Goal: Task Accomplishment & Management: Complete application form

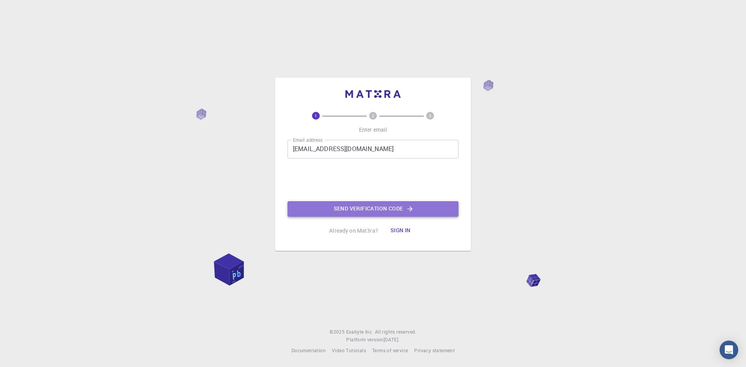
click at [352, 204] on button "Send verification code" at bounding box center [373, 209] width 171 height 16
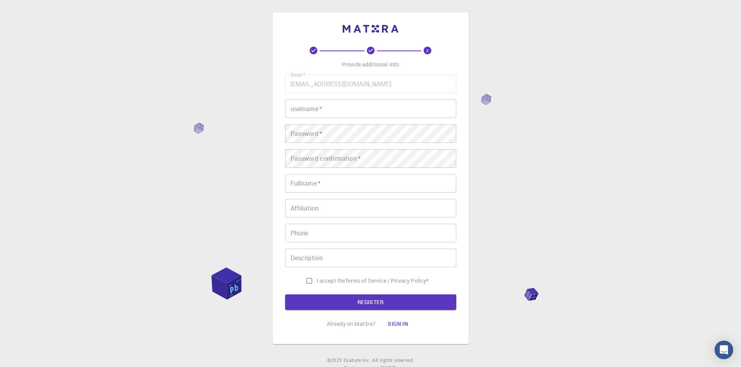
click at [396, 114] on input "username   *" at bounding box center [370, 109] width 171 height 19
click at [300, 109] on input "piadarmaize" at bounding box center [370, 109] width 171 height 19
type input "pidarmaize"
click at [309, 197] on div "Email   * [EMAIL_ADDRESS][DOMAIN_NAME] Email   * username   * pidarmaize userna…" at bounding box center [370, 182] width 171 height 214
click at [316, 186] on input "Fullname   *" at bounding box center [370, 183] width 171 height 19
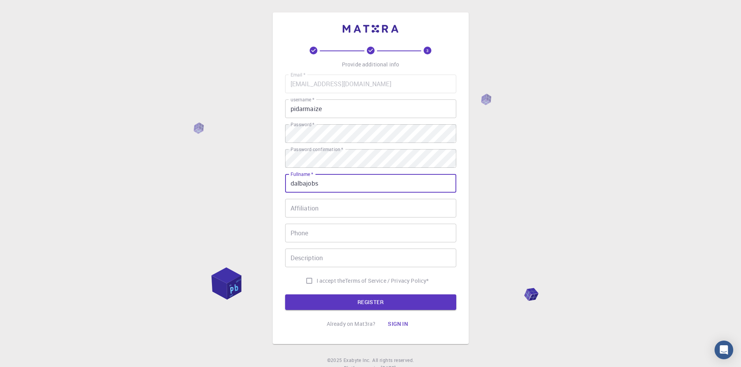
type input "dalbajobs"
click at [366, 215] on input "Affiliation" at bounding box center [370, 208] width 171 height 19
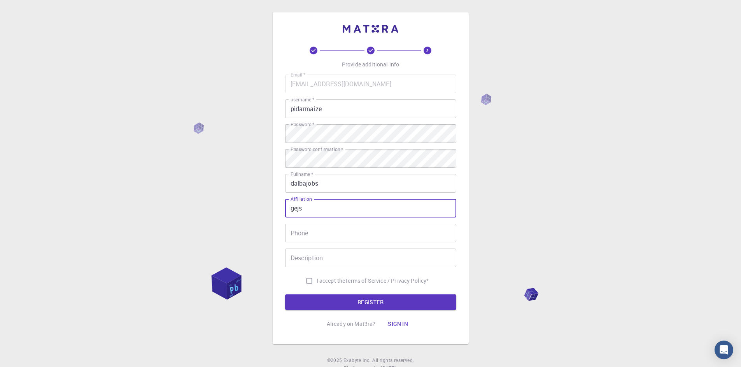
type input "gejs"
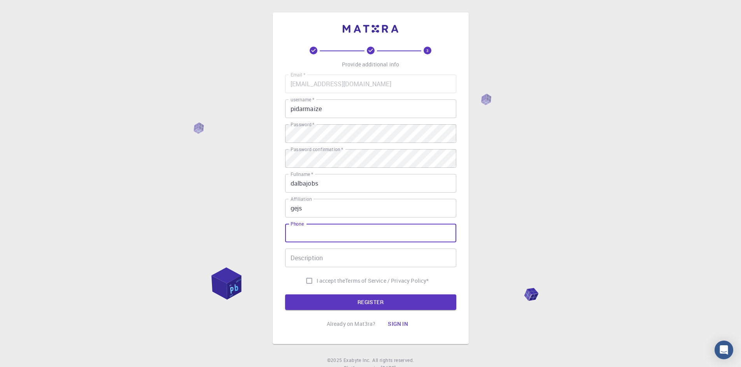
click at [349, 233] on input "Phone" at bounding box center [370, 233] width 171 height 19
type input "27070772"
click at [367, 259] on input "Description" at bounding box center [370, 258] width 171 height 19
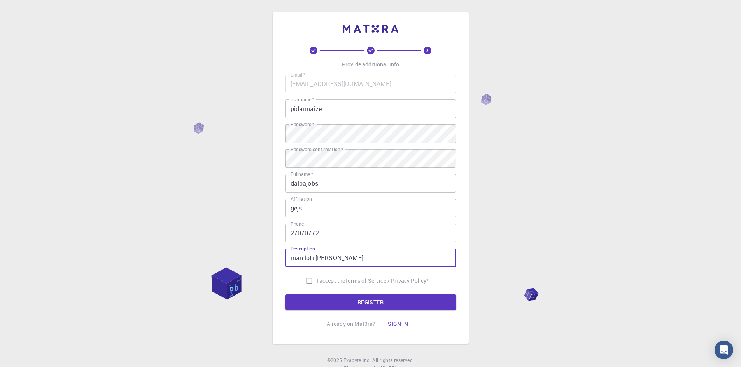
type input "man loti [PERSON_NAME]"
click at [311, 280] on input "I accept the Terms of Service / Privacy Policy *" at bounding box center [309, 281] width 15 height 15
checkbox input "true"
click at [354, 299] on button "REGISTER" at bounding box center [370, 303] width 171 height 16
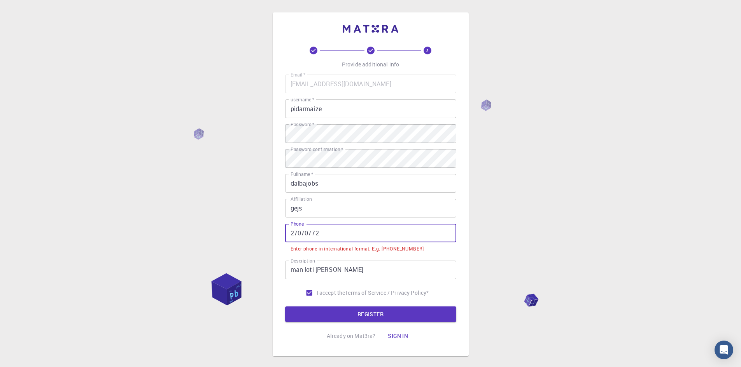
click at [353, 239] on input "27070772" at bounding box center [370, 233] width 171 height 19
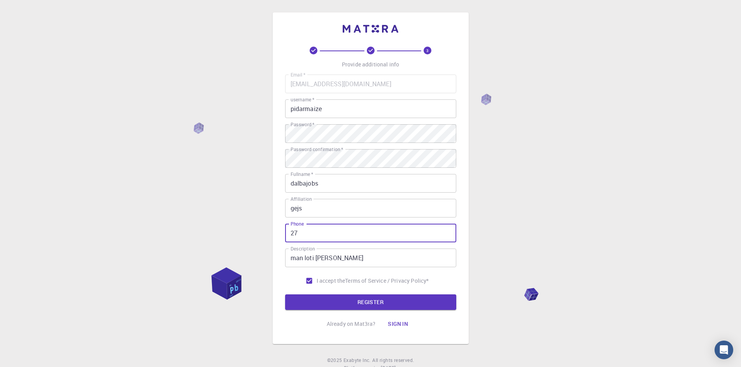
type input "2"
click at [352, 296] on button "REGISTER" at bounding box center [370, 303] width 171 height 16
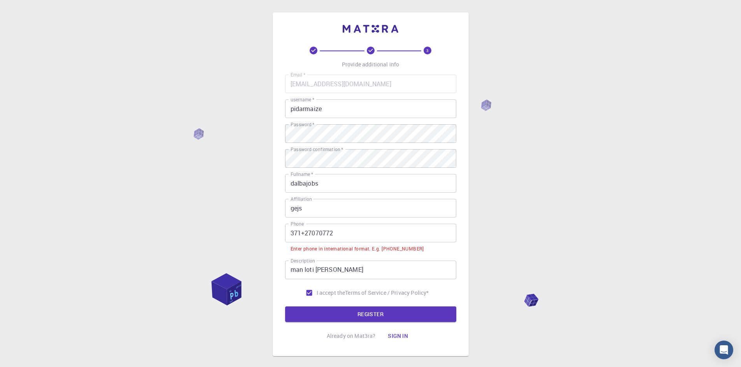
click at [389, 272] on input "man loti [PERSON_NAME]" at bounding box center [370, 270] width 171 height 19
click at [400, 241] on input "371+27070772" at bounding box center [370, 233] width 171 height 19
click at [303, 234] on input "371+27070772" at bounding box center [370, 233] width 171 height 19
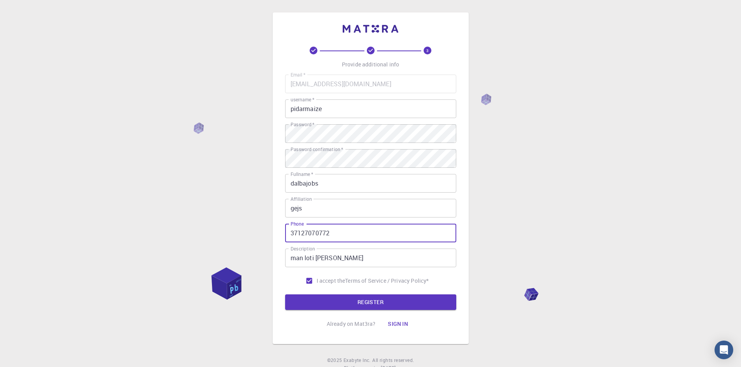
click at [288, 234] on input "37127070772" at bounding box center [370, 233] width 171 height 19
click at [305, 233] on input "[PHONE_NUMBER]" at bounding box center [370, 233] width 171 height 19
click at [367, 307] on button "REGISTER" at bounding box center [370, 303] width 171 height 16
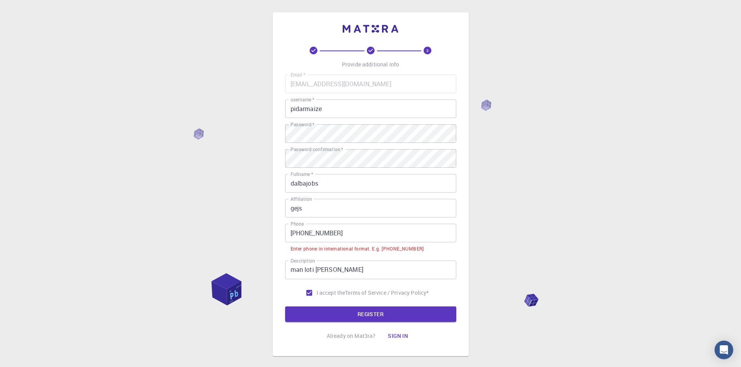
click at [306, 234] on input "[PHONE_NUMBER]" at bounding box center [370, 233] width 171 height 19
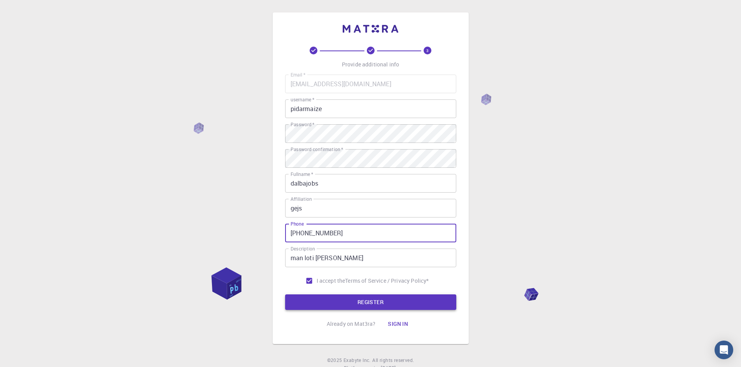
type input "[PHONE_NUMBER]"
click at [349, 299] on button "REGISTER" at bounding box center [370, 303] width 171 height 16
click at [383, 302] on button "REGISTER" at bounding box center [370, 303] width 171 height 16
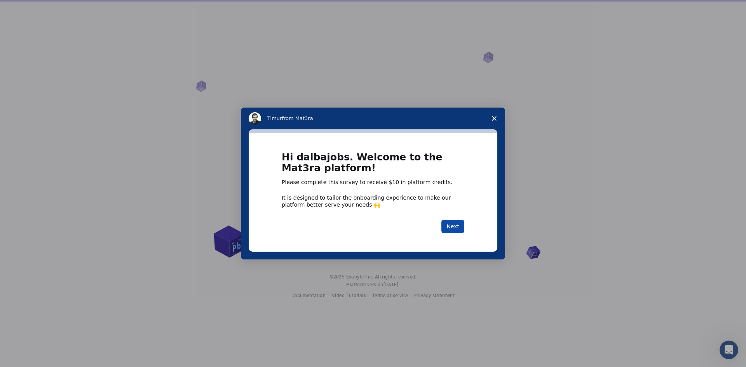
click at [459, 222] on button "Next" at bounding box center [453, 226] width 23 height 13
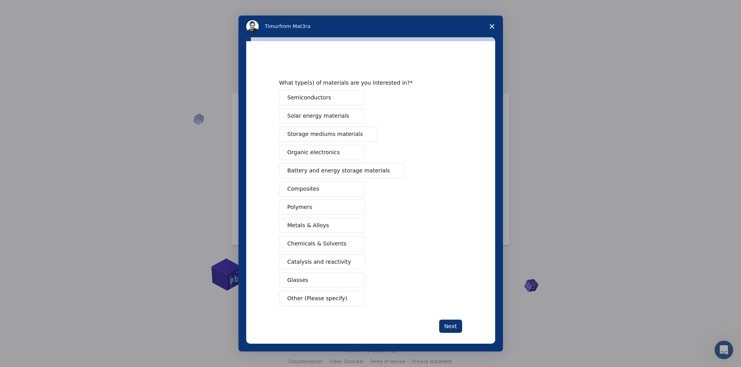
click at [449, 325] on button "Next" at bounding box center [450, 326] width 23 height 13
click at [310, 308] on div "What type(s) of materials are you interested in? Semiconductors Solar energy ma…" at bounding box center [370, 196] width 183 height 273
click at [440, 327] on button "Next" at bounding box center [450, 326] width 23 height 13
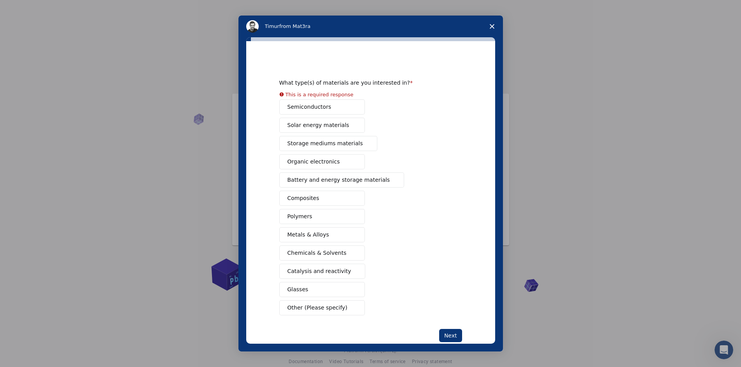
click at [290, 199] on div "Semiconductors Solar energy materials Storage mediums materials Organic electro…" at bounding box center [370, 208] width 183 height 216
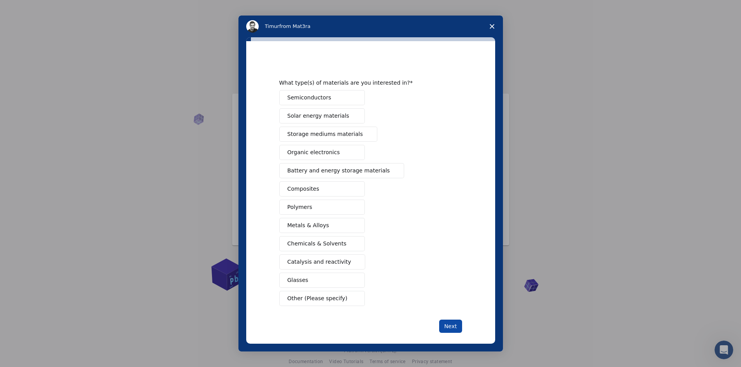
click at [444, 325] on button "Next" at bounding box center [450, 326] width 23 height 13
click at [321, 108] on div "Semiconductors Solar energy materials Storage mediums materials Organic electro…" at bounding box center [370, 198] width 183 height 216
click at [321, 114] on span "Solar energy materials" at bounding box center [318, 116] width 62 height 8
click at [314, 101] on span "Semiconductors" at bounding box center [309, 98] width 44 height 8
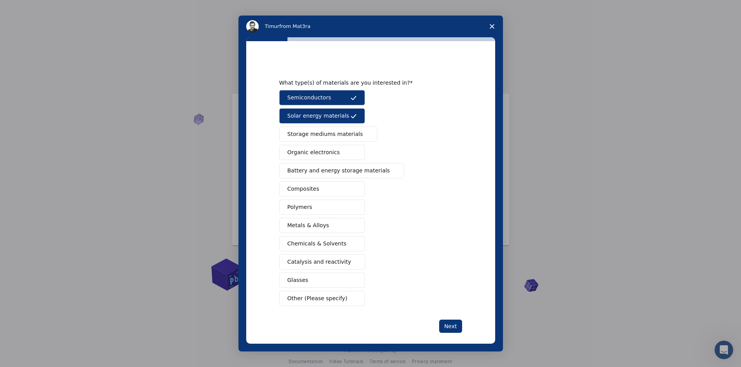
click at [316, 101] on span "Semiconductors" at bounding box center [309, 98] width 44 height 8
click at [302, 227] on span "Metals & Alloys" at bounding box center [308, 226] width 42 height 8
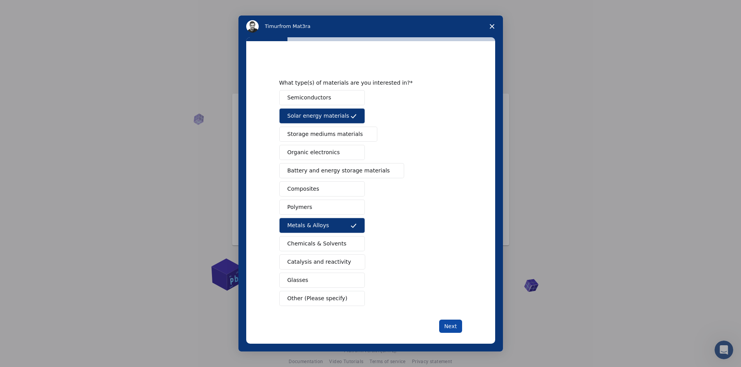
click at [443, 323] on button "Next" at bounding box center [450, 326] width 23 height 13
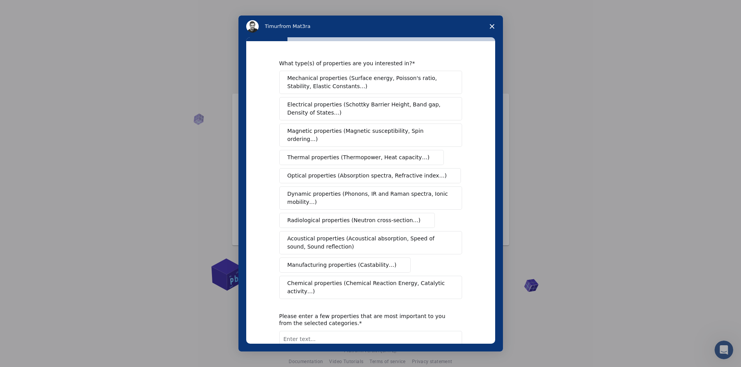
click at [355, 113] on span "Electrical properties (Schottky Barrier Height, Band gap, Density of States…)" at bounding box center [368, 109] width 162 height 16
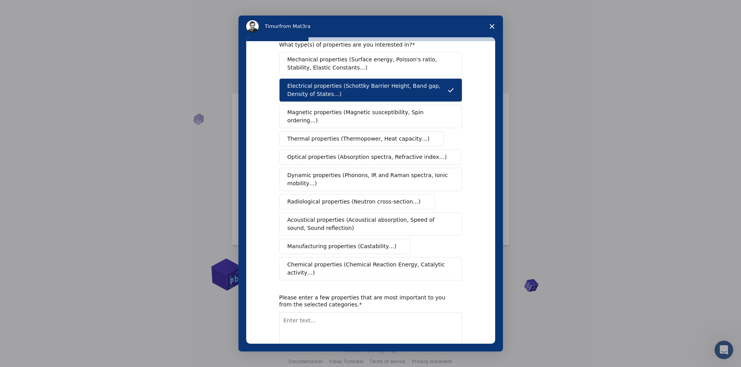
scroll to position [48, 0]
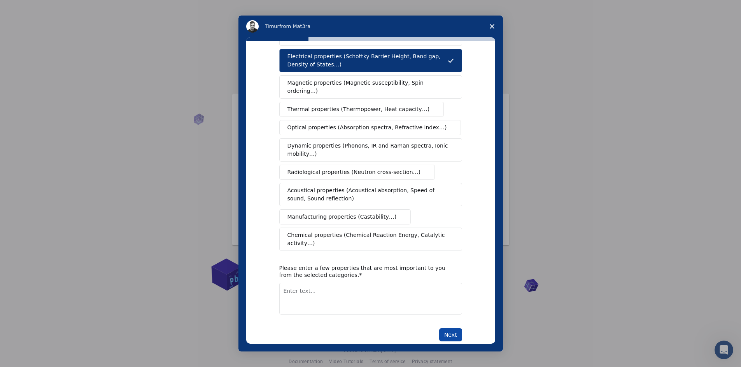
click at [446, 328] on button "Next" at bounding box center [450, 334] width 23 height 13
click at [363, 292] on textarea "Enter text..." at bounding box center [370, 308] width 183 height 32
type textarea "nibber"
click at [440, 328] on button "Next" at bounding box center [450, 334] width 23 height 13
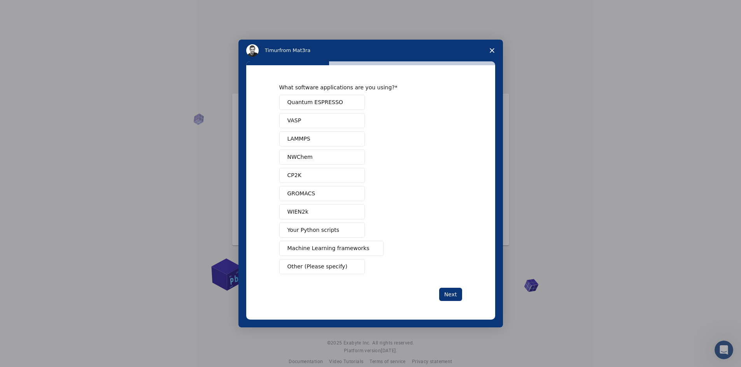
click at [337, 105] on button "Quantum ESPRESSO" at bounding box center [322, 102] width 86 height 15
click at [306, 178] on button "CP2K" at bounding box center [322, 175] width 86 height 15
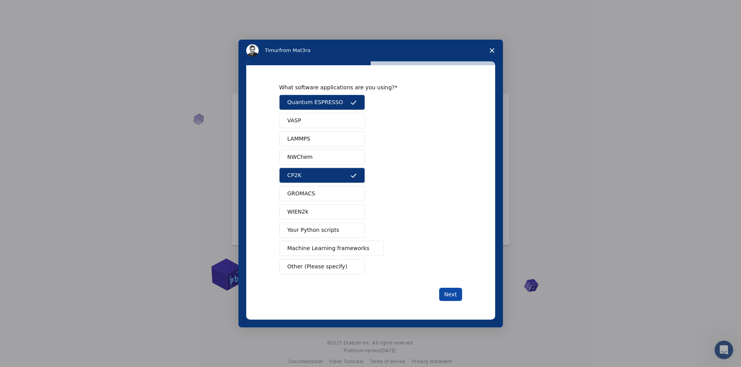
click at [446, 295] on button "Next" at bounding box center [450, 294] width 23 height 13
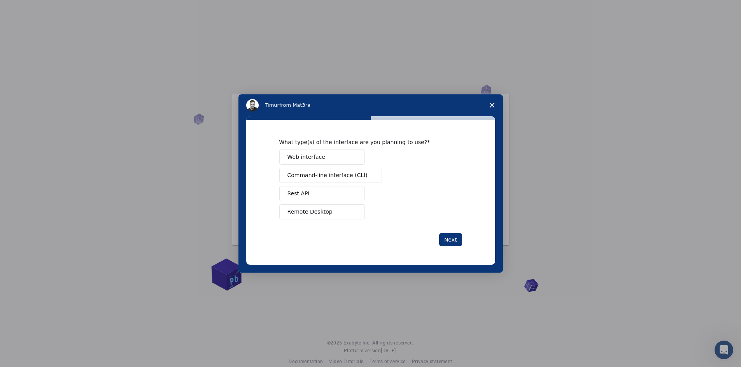
click at [327, 155] on button "Web interface" at bounding box center [322, 157] width 86 height 15
click at [448, 237] on button "Next" at bounding box center [450, 239] width 23 height 13
click at [493, 107] on icon "Close survey" at bounding box center [491, 105] width 5 height 5
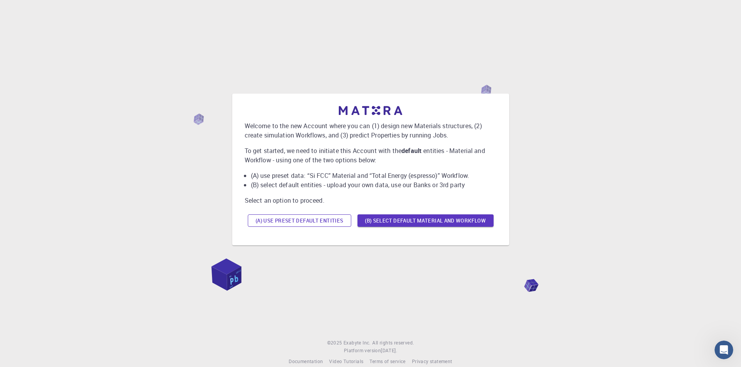
click at [334, 223] on button "(A) Use preset default entities" at bounding box center [299, 221] width 103 height 12
